Goal: Task Accomplishment & Management: Use online tool/utility

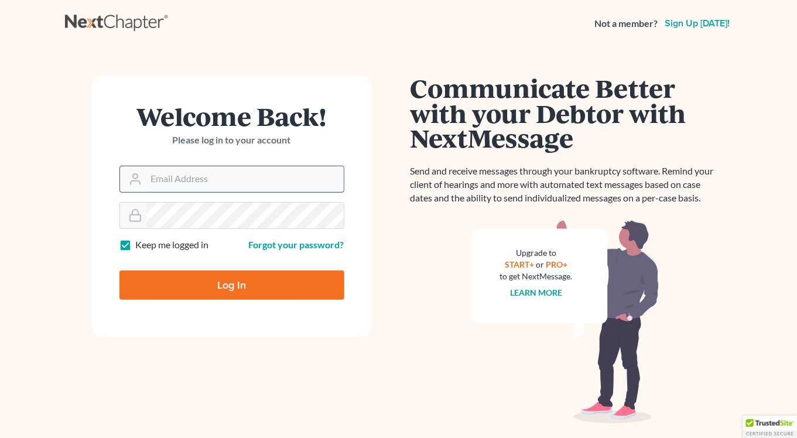
click at [202, 181] on input "Email Address" at bounding box center [244, 179] width 197 height 26
type input "garnold@arnoldlawoffices.com"
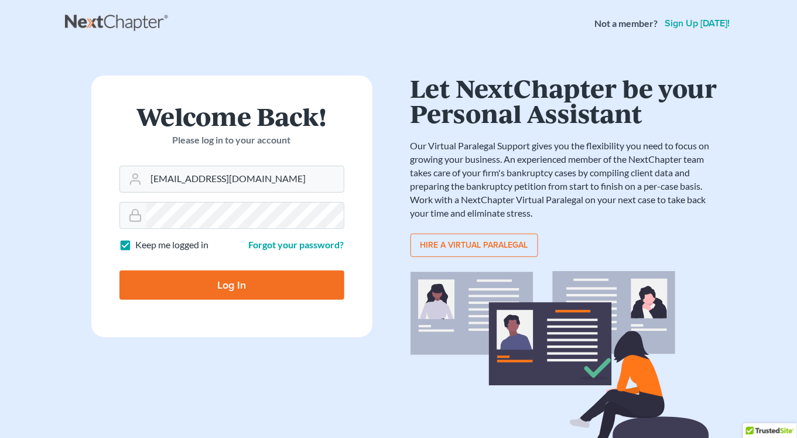
click at [266, 285] on input "Log In" at bounding box center [231, 284] width 225 height 29
type input "Thinking..."
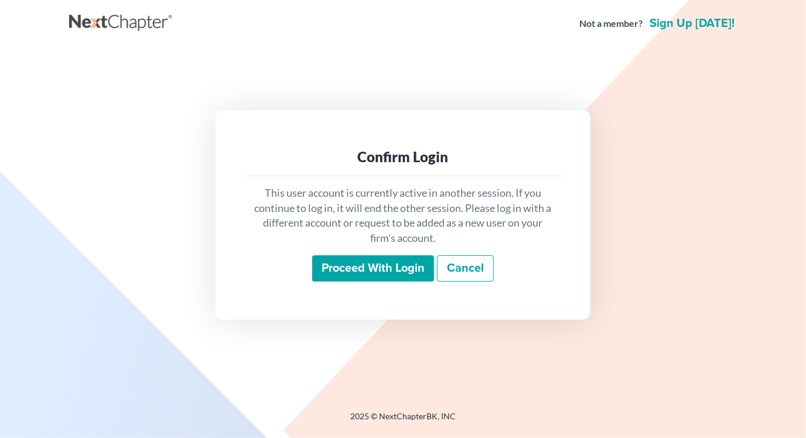
click at [364, 275] on input "Proceed with login" at bounding box center [373, 268] width 122 height 27
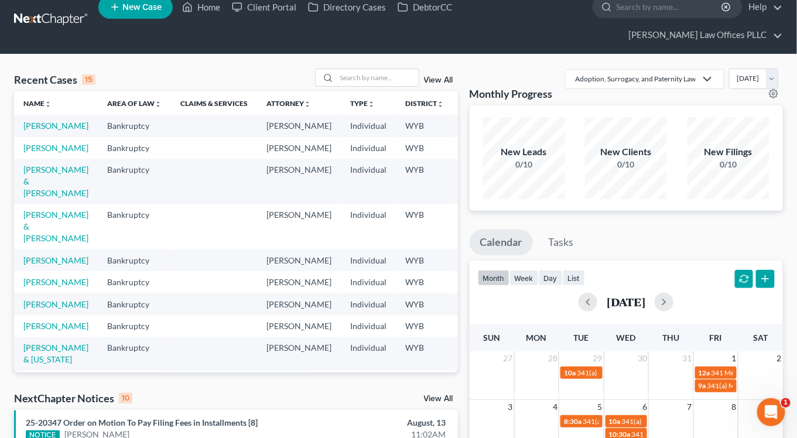
scroll to position [12, 0]
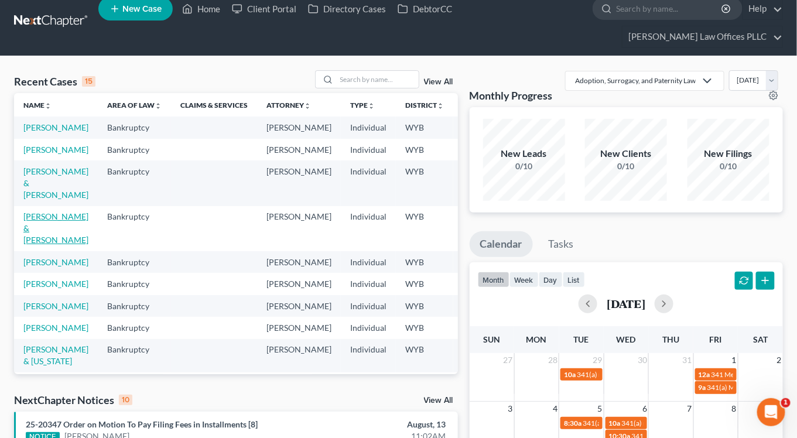
click at [41, 232] on link "[PERSON_NAME] & [PERSON_NAME]" at bounding box center [55, 227] width 65 height 33
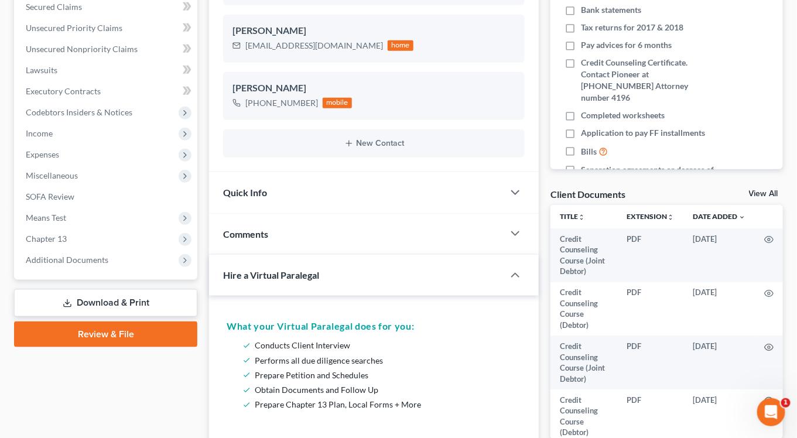
scroll to position [297, 0]
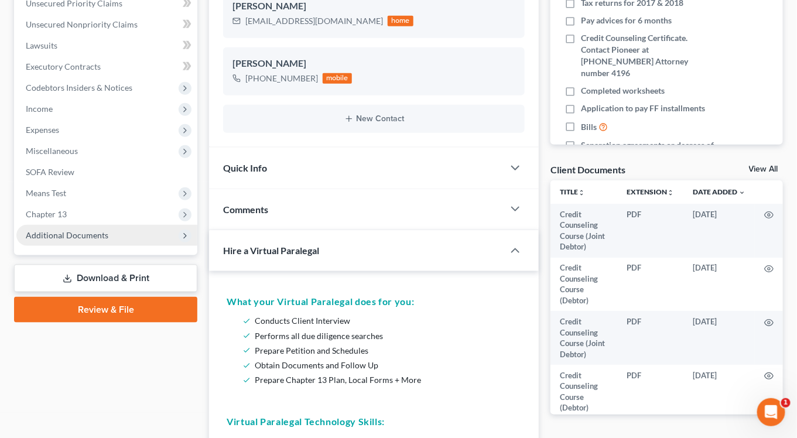
click at [42, 230] on span "Additional Documents" at bounding box center [67, 235] width 83 height 10
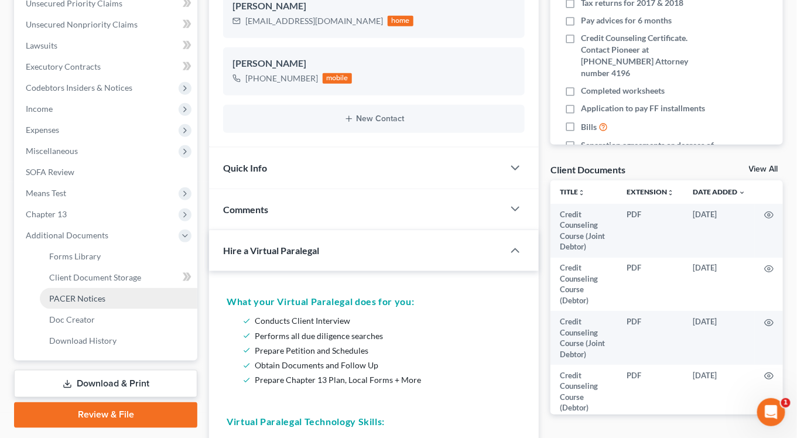
click at [51, 288] on link "PACER Notices" at bounding box center [118, 298] width 157 height 21
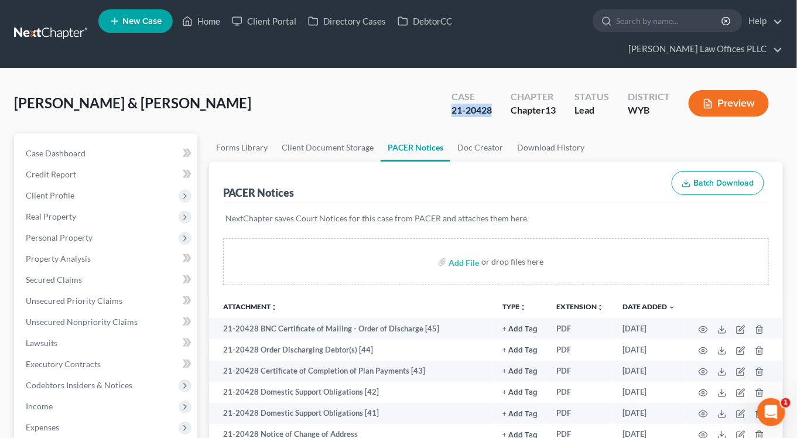
drag, startPoint x: 452, startPoint y: 89, endPoint x: 493, endPoint y: 89, distance: 41.0
click at [493, 89] on div "Case 21-20428" at bounding box center [471, 104] width 59 height 35
drag, startPoint x: 493, startPoint y: 89, endPoint x: 487, endPoint y: 90, distance: 6.0
copy div "21-20428"
